Goal: Task Accomplishment & Management: Manage account settings

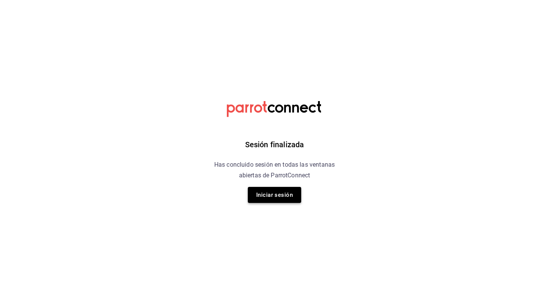
click at [281, 200] on button "Iniciar sesión" at bounding box center [274, 195] width 53 height 16
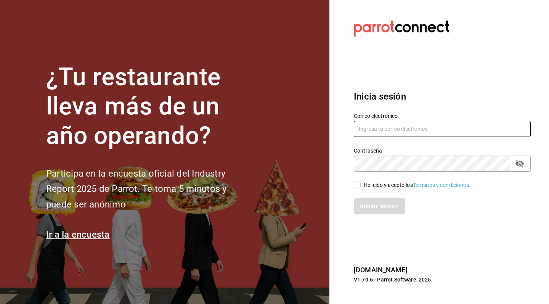
type input "[EMAIL_ADDRESS][DOMAIN_NAME]"
click at [378, 183] on div "He leído y acepto los Términos y condiciones." at bounding box center [416, 185] width 107 height 8
click at [360, 183] on input "He leído y acepto los Términos y condiciones." at bounding box center [357, 184] width 7 height 7
checkbox input "true"
click at [376, 205] on button "Iniciar sesión" at bounding box center [380, 206] width 52 height 16
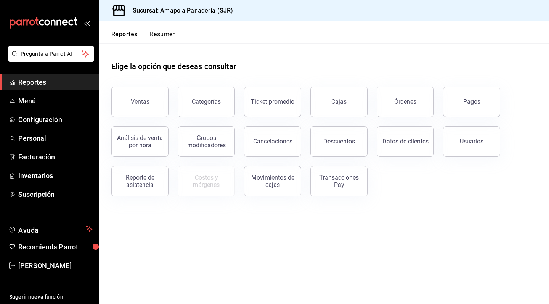
click at [290, 45] on div "Elige la opción que deseas consultar" at bounding box center [323, 60] width 425 height 34
